Goal: Information Seeking & Learning: Find specific fact

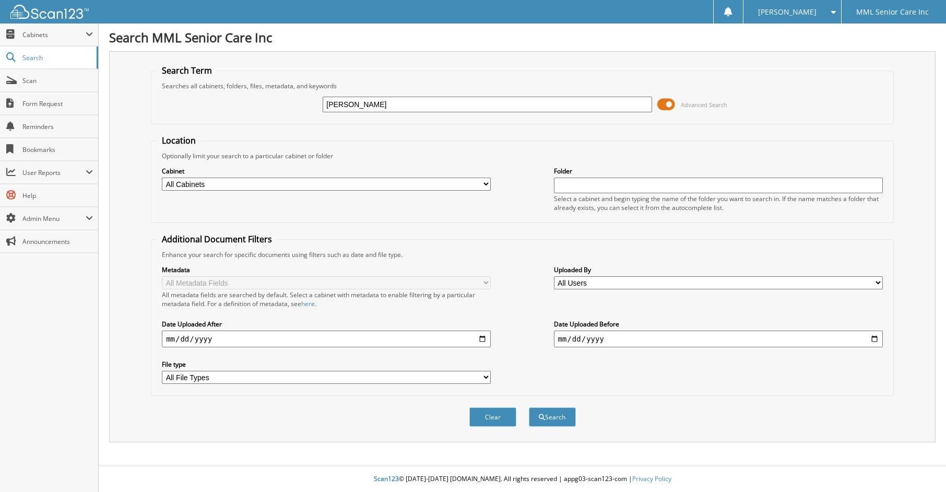
type input "[PERSON_NAME]"
click at [529, 407] on button "Search" at bounding box center [552, 416] width 47 height 19
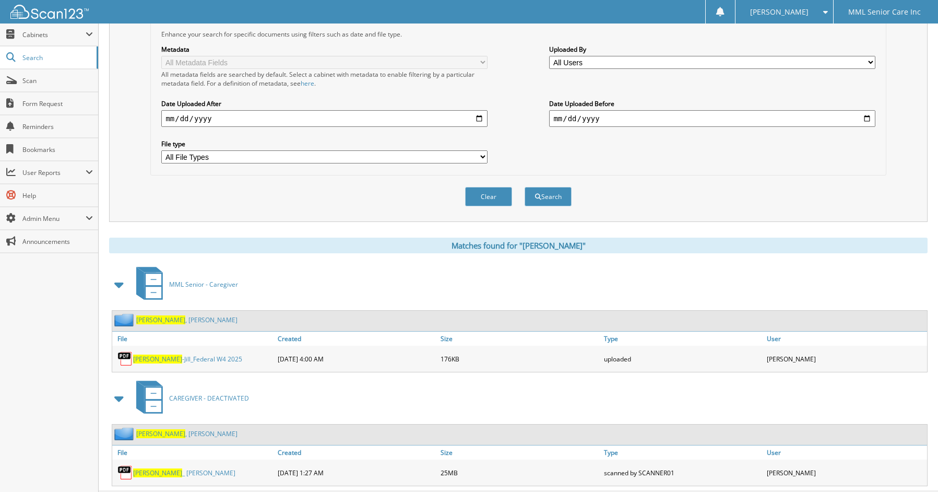
scroll to position [246, 0]
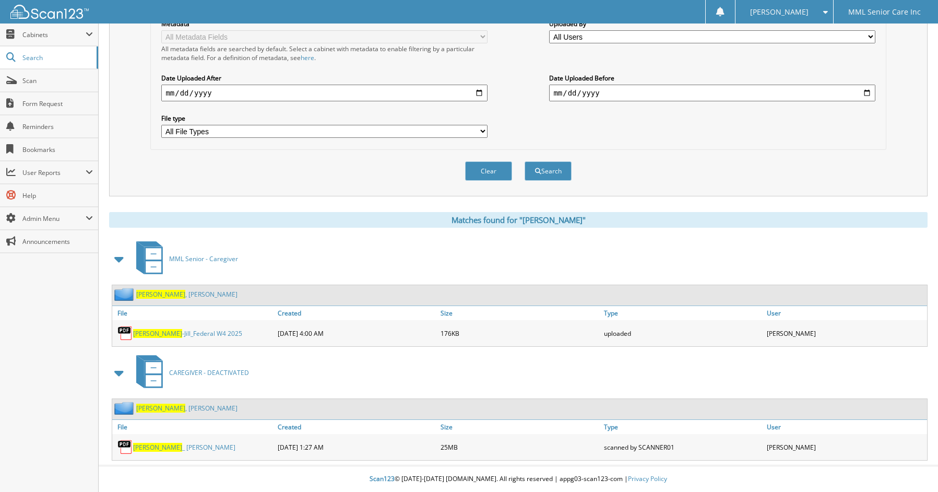
click at [151, 294] on span "[PERSON_NAME]" at bounding box center [160, 294] width 49 height 9
